Goal: Book appointment/travel/reservation

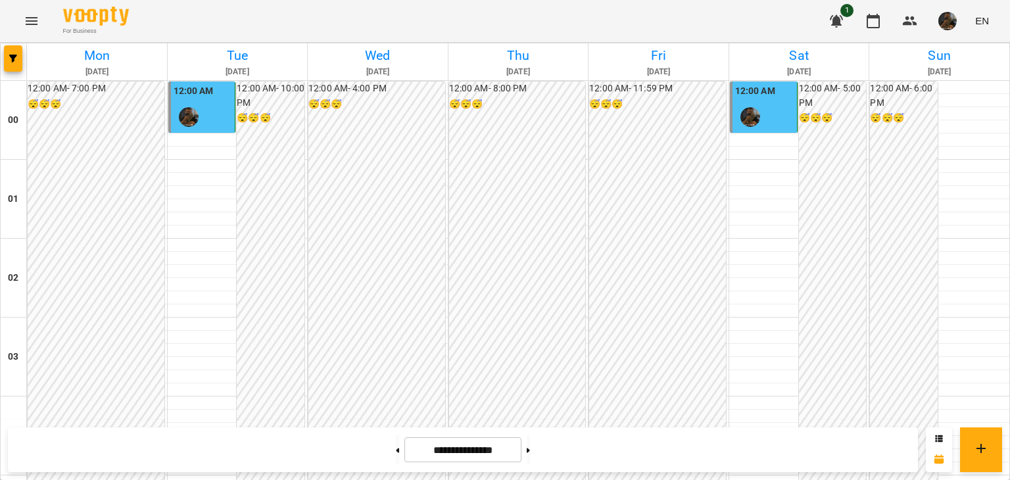
scroll to position [1553, 0]
click at [530, 452] on icon at bounding box center [527, 450] width 3 height 5
type input "**********"
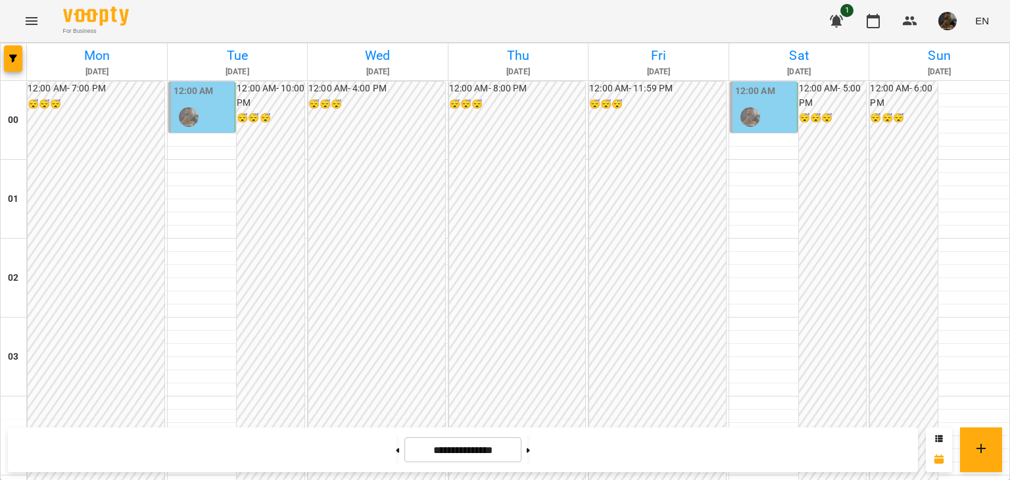
scroll to position [1422, 0]
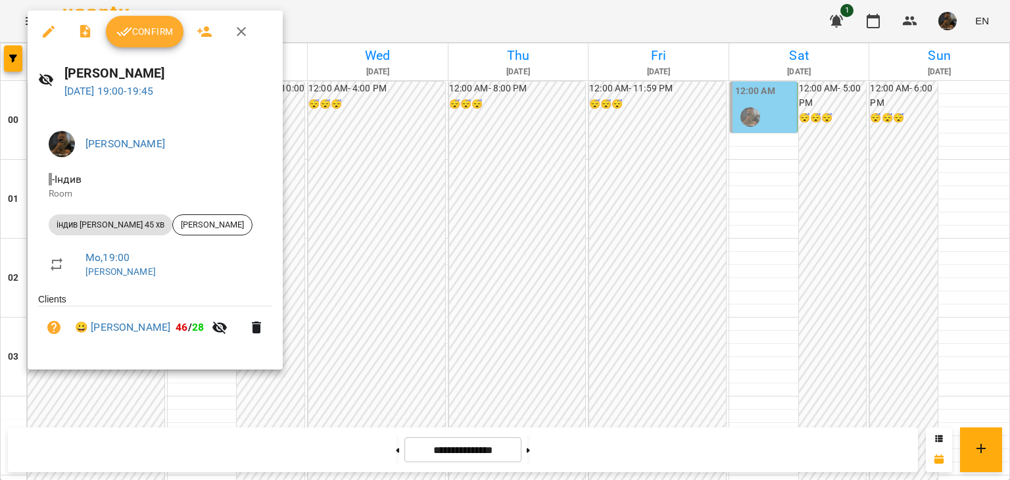
click at [346, 371] on div at bounding box center [505, 240] width 1010 height 480
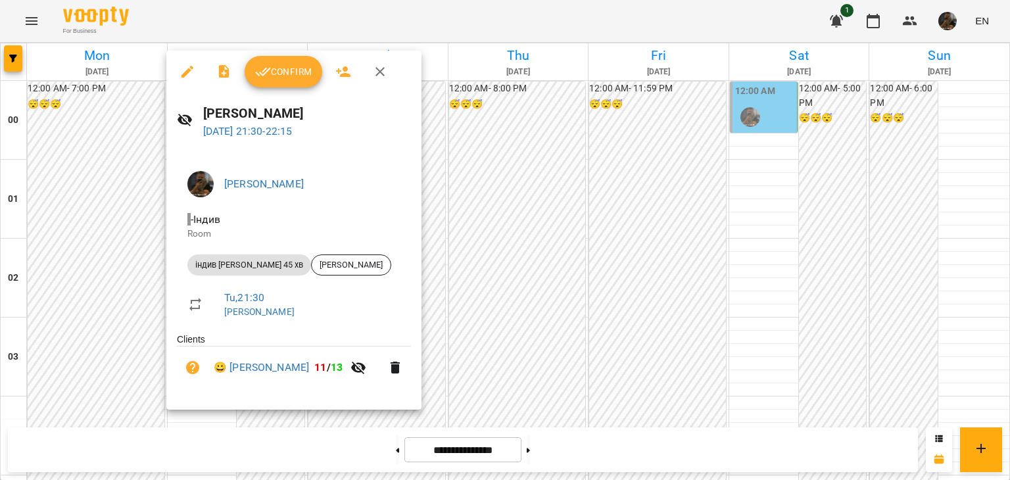
click at [82, 302] on div at bounding box center [505, 240] width 1010 height 480
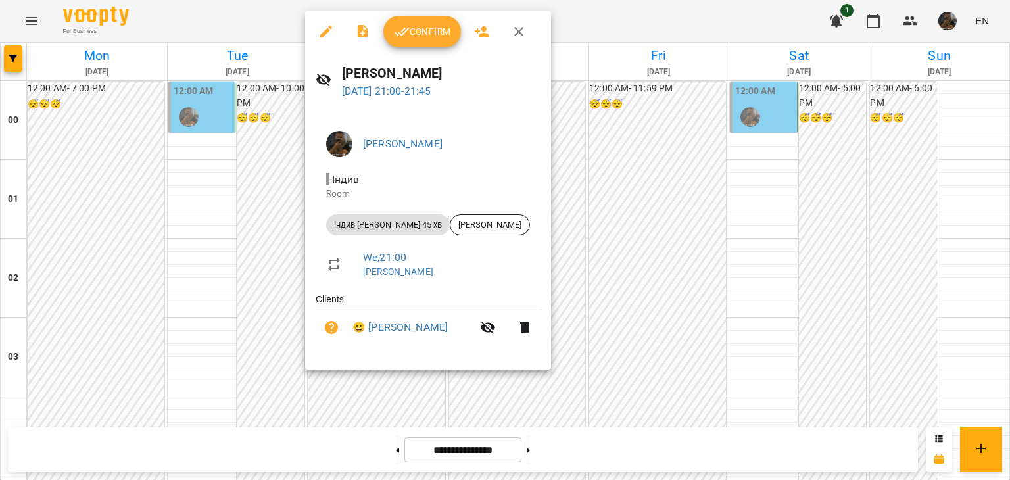
click at [185, 303] on div at bounding box center [505, 240] width 1010 height 480
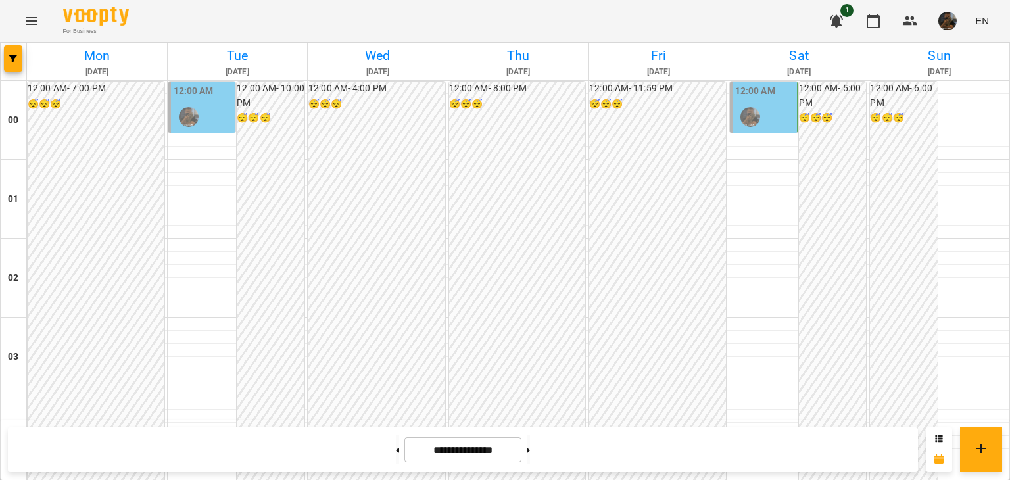
scroll to position [1290, 0]
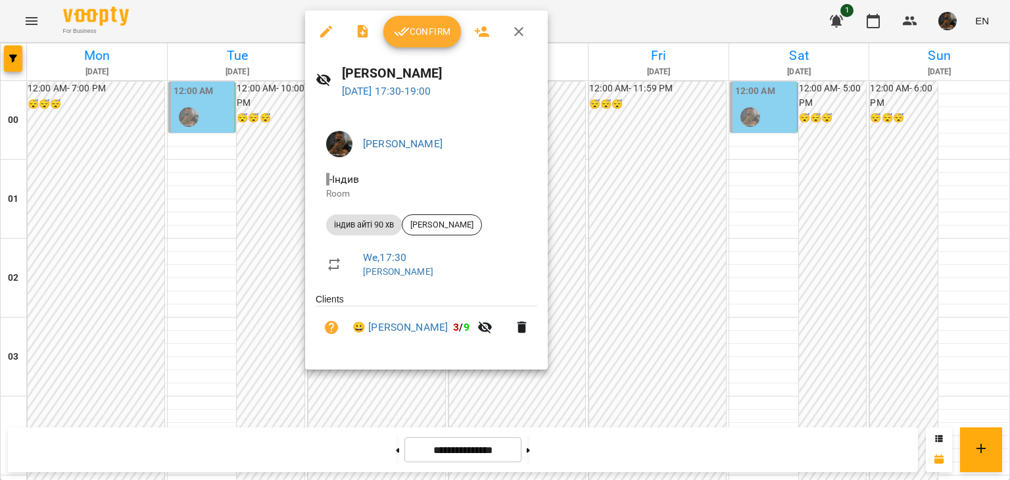
click at [224, 229] on div at bounding box center [505, 240] width 1010 height 480
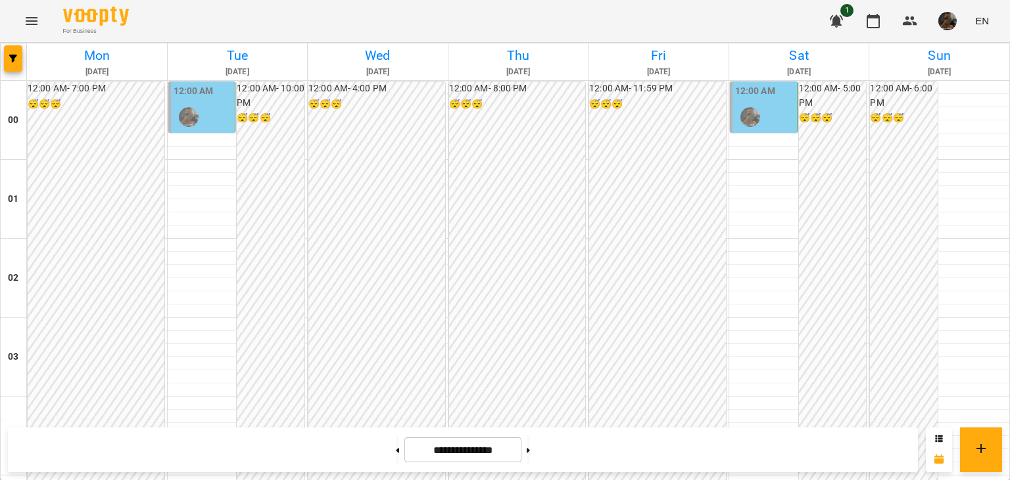
scroll to position [0, 0]
click at [222, 108] on div "12:00 AM" at bounding box center [203, 108] width 59 height 48
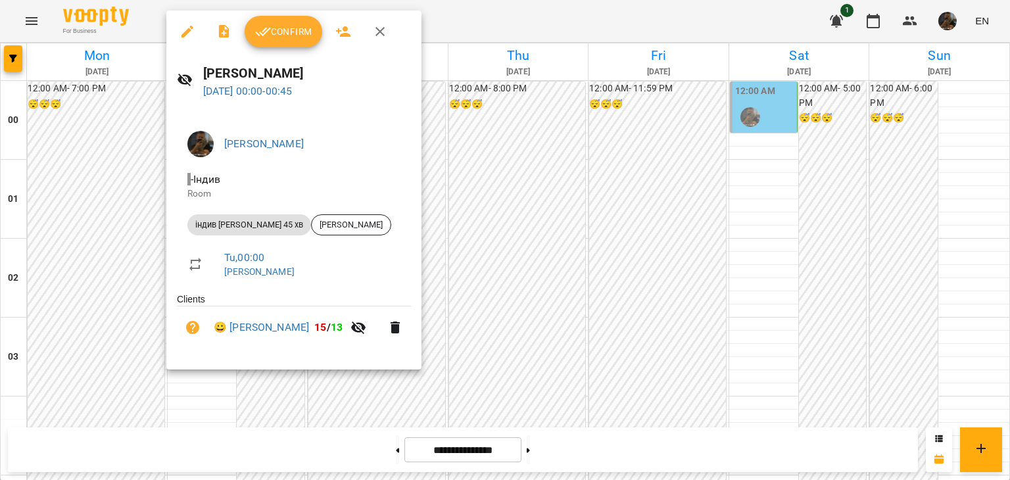
click at [97, 159] on div at bounding box center [505, 240] width 1010 height 480
